Goal: Check status: Check status

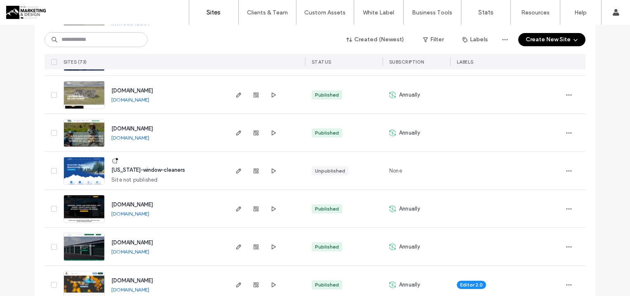
scroll to position [275, 0]
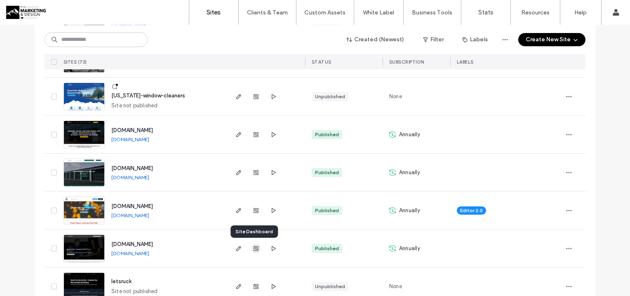
click at [254, 248] on use "button" at bounding box center [256, 248] width 5 height 5
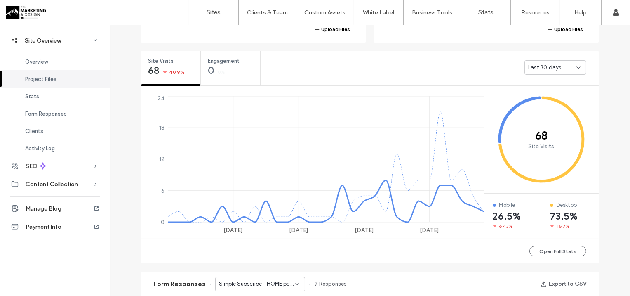
scroll to position [275, 0]
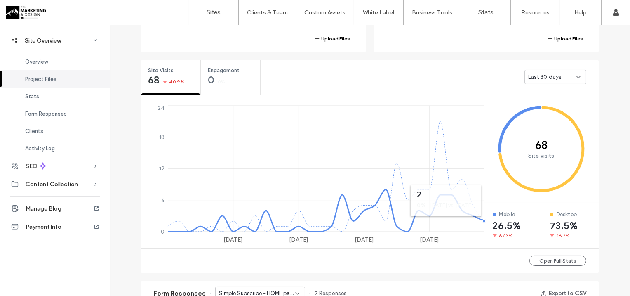
click at [479, 219] on icon at bounding box center [326, 211] width 316 height 42
click at [564, 78] on div "Last 30 days" at bounding box center [552, 77] width 48 height 8
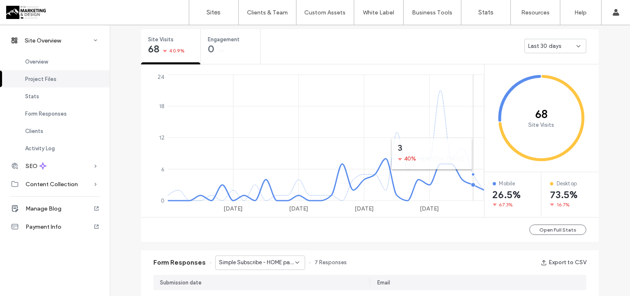
scroll to position [321, 0]
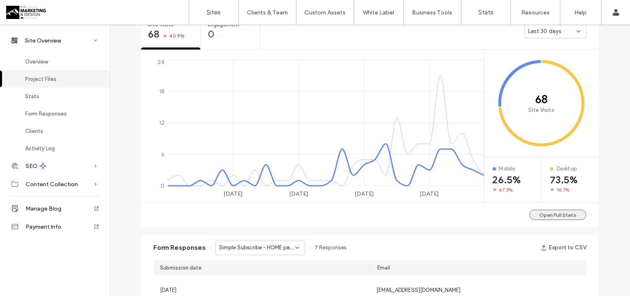
click at [545, 214] on button "Open Full Stats" at bounding box center [558, 215] width 57 height 10
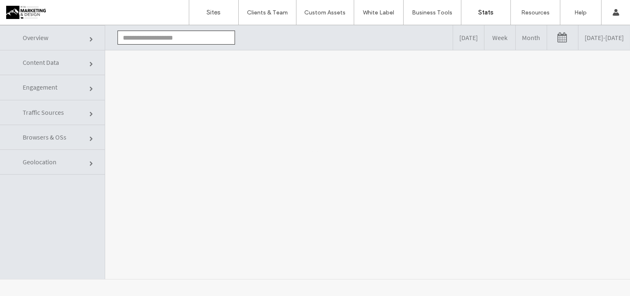
type input "**********"
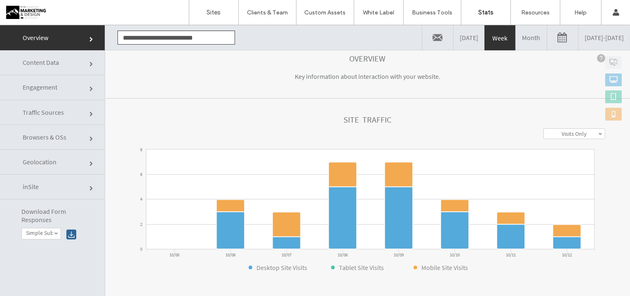
scroll to position [46, 0]
click at [516, 40] on link "Month" at bounding box center [531, 37] width 31 height 25
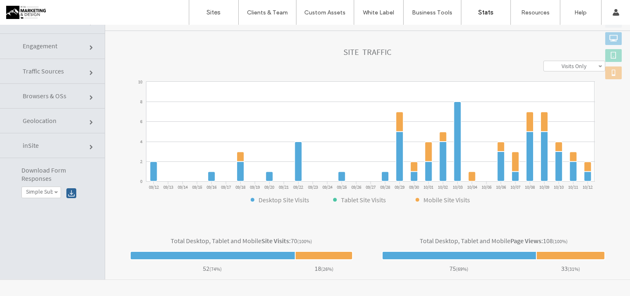
scroll to position [68, 0]
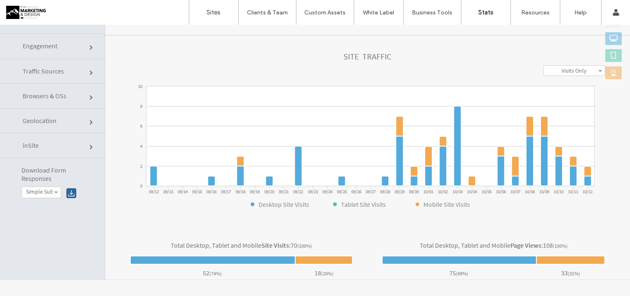
click at [556, 66] on link "Visits Only" at bounding box center [574, 71] width 61 height 10
click at [562, 72] on label "Visits Only" at bounding box center [574, 70] width 25 height 7
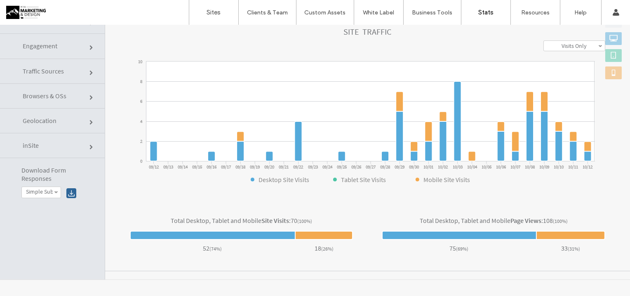
scroll to position [22, 0]
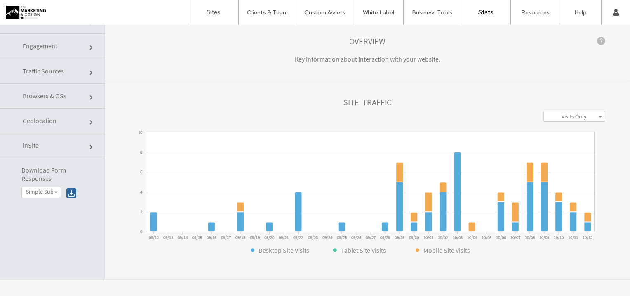
click at [57, 72] on span "Traffic Sources" at bounding box center [43, 71] width 41 height 8
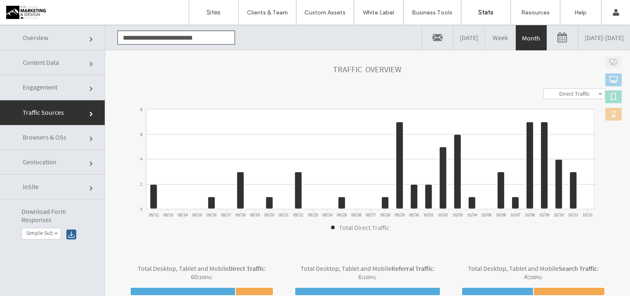
scroll to position [51, 0]
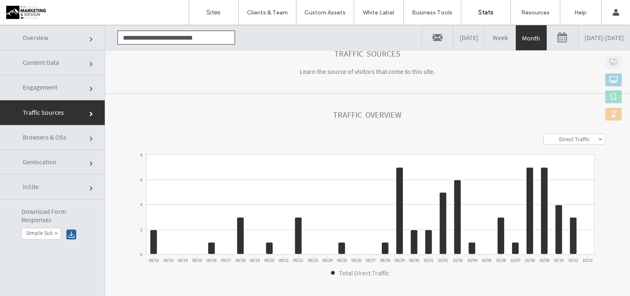
click at [547, 39] on link at bounding box center [562, 37] width 31 height 25
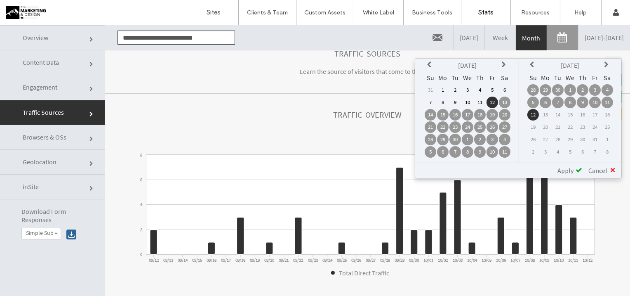
click at [432, 62] on icon at bounding box center [430, 64] width 7 height 7
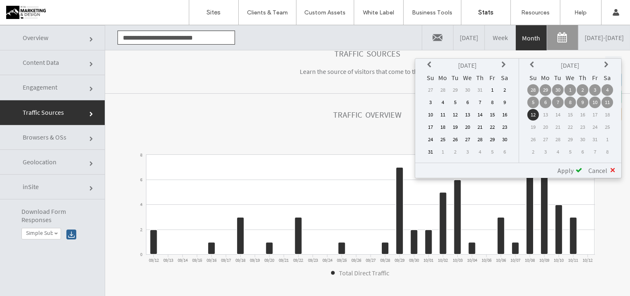
click at [432, 62] on icon at bounding box center [430, 64] width 7 height 7
click at [432, 63] on icon at bounding box center [430, 64] width 7 height 7
click at [481, 90] on td "1" at bounding box center [480, 90] width 12 height 12
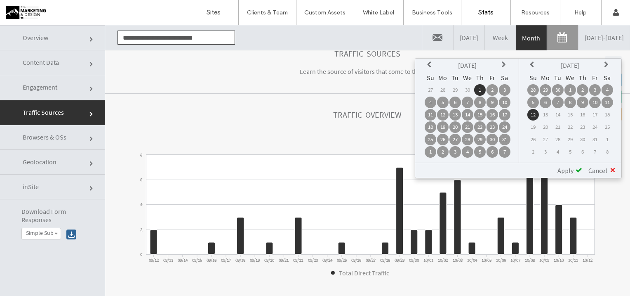
click at [535, 117] on td "12" at bounding box center [534, 115] width 12 height 12
click at [566, 171] on span "Apply" at bounding box center [566, 170] width 16 height 8
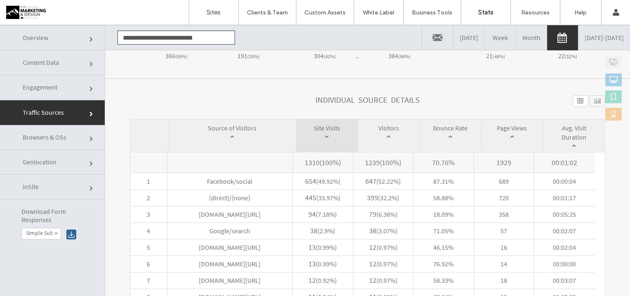
scroll to position [392, 0]
